Goal: Find specific page/section: Find specific page/section

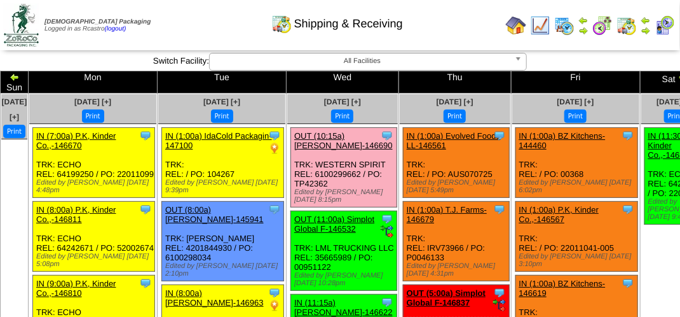
click at [668, 24] on img at bounding box center [665, 25] width 20 height 20
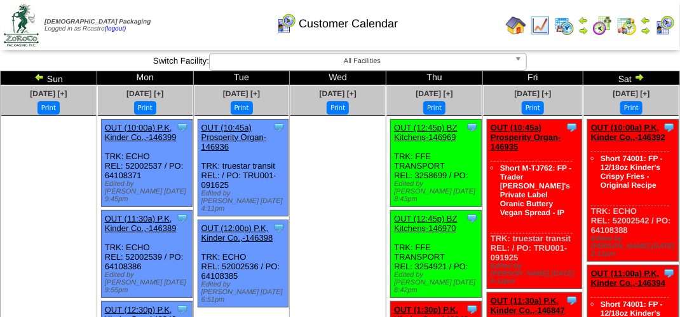
click at [450, 29] on div "Customer Calendar" at bounding box center [337, 19] width 389 height 35
click at [452, 29] on div "Customer Calendar" at bounding box center [337, 19] width 389 height 35
click at [449, 25] on div "Customer Calendar" at bounding box center [337, 19] width 389 height 35
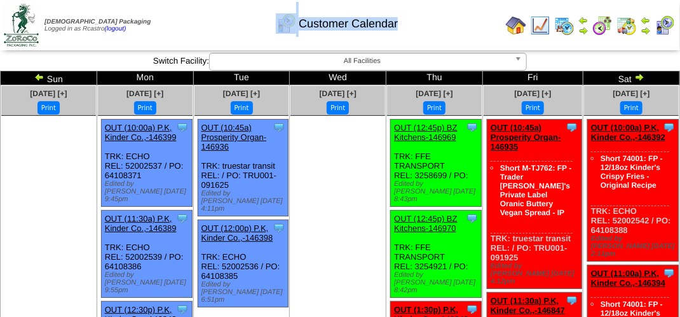
click at [449, 25] on div "Customer Calendar" at bounding box center [337, 19] width 389 height 35
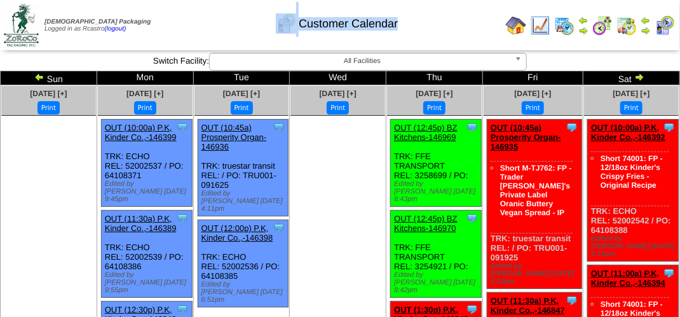
click at [449, 25] on div "Customer Calendar" at bounding box center [337, 19] width 389 height 35
click at [213, 24] on div "Customer Calendar" at bounding box center [337, 19] width 389 height 35
click at [293, 35] on div "Customer Calendar" at bounding box center [337, 19] width 389 height 35
